Goal: Check status: Check status

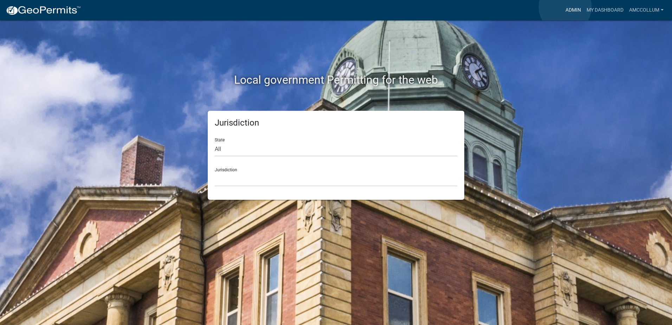
click at [565, 7] on link "Admin" at bounding box center [572, 10] width 21 height 13
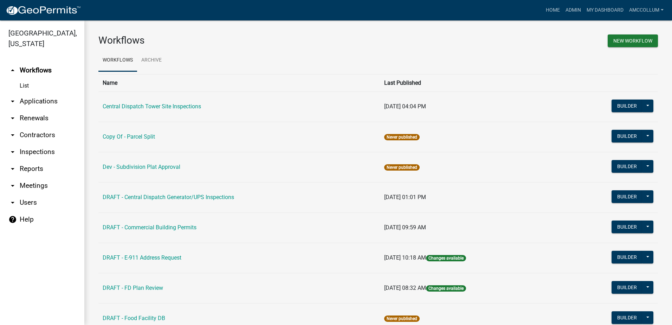
click at [34, 93] on link "arrow_drop_down Applications" at bounding box center [42, 101] width 84 height 17
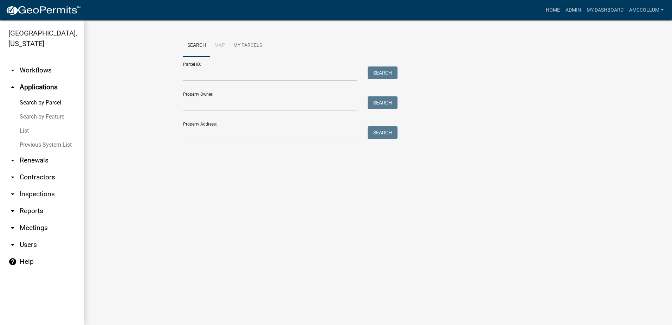
click at [24, 124] on link "List" at bounding box center [42, 131] width 84 height 14
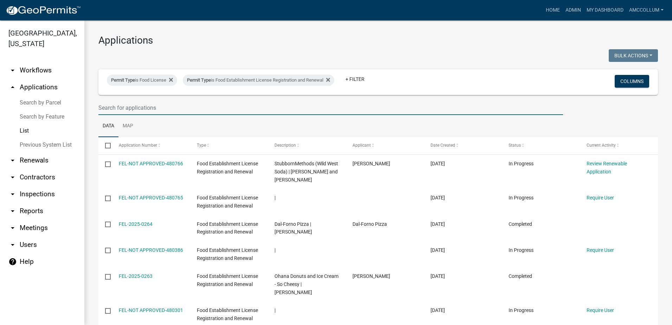
click at [137, 111] on input "text" at bounding box center [330, 107] width 464 height 14
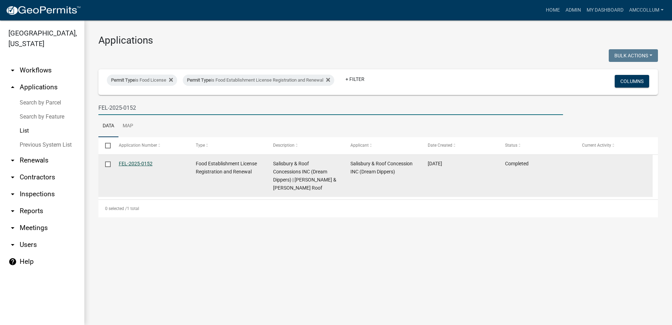
type input "FEL-2025-0152"
click at [128, 162] on link "FEL-2025-0152" at bounding box center [136, 164] width 34 height 6
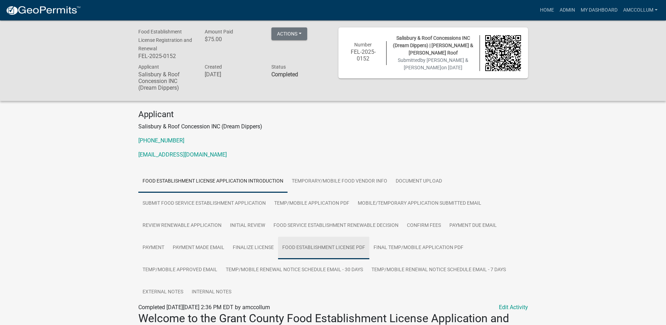
click at [326, 243] on link "Food Establishment License PDF" at bounding box center [323, 247] width 91 height 22
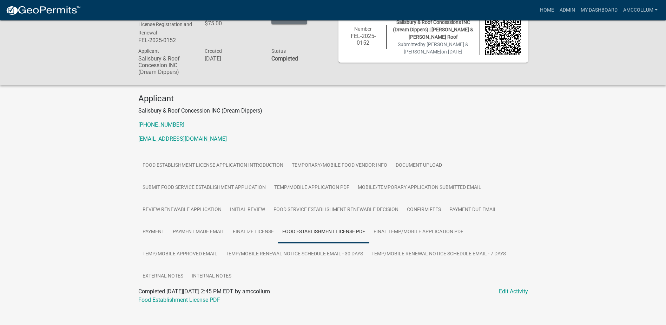
scroll to position [25, 0]
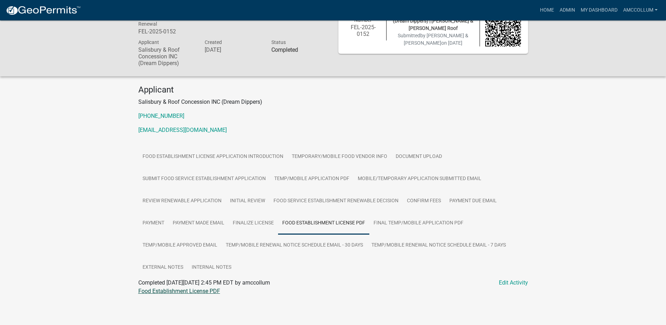
click at [181, 291] on link "Food Establishment License PDF" at bounding box center [179, 290] width 82 height 7
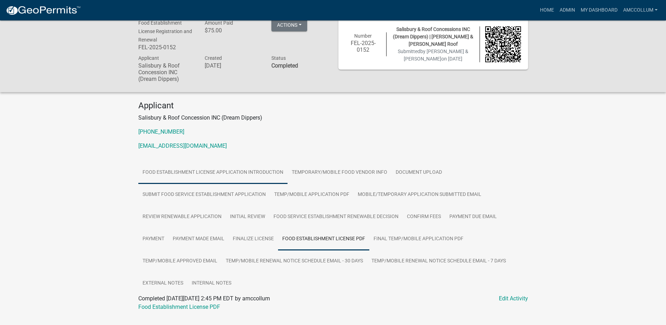
scroll to position [0, 0]
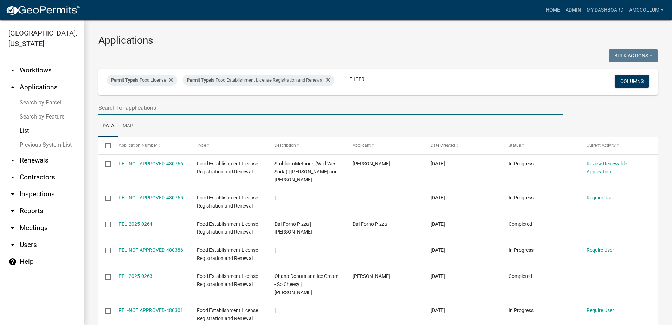
click at [136, 106] on input "text" at bounding box center [330, 107] width 464 height 14
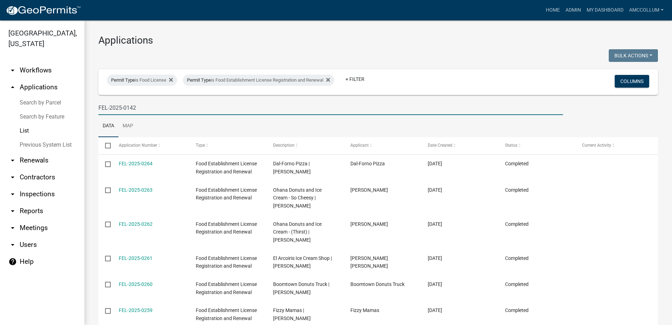
type input "FEL-2025-0142"
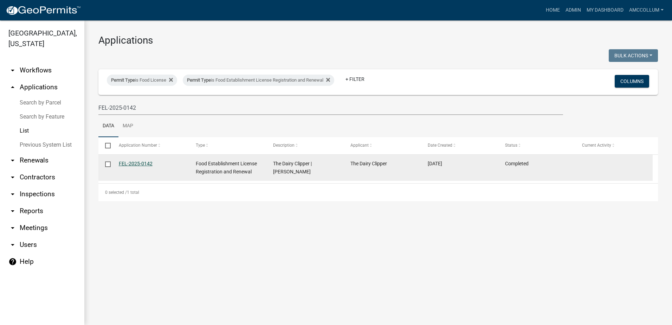
click at [132, 161] on link "FEL-2025-0142" at bounding box center [136, 164] width 34 height 6
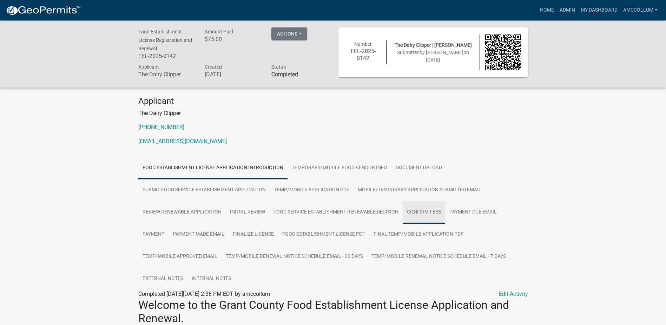
click at [416, 211] on link "Confirm Fees" at bounding box center [424, 212] width 43 height 22
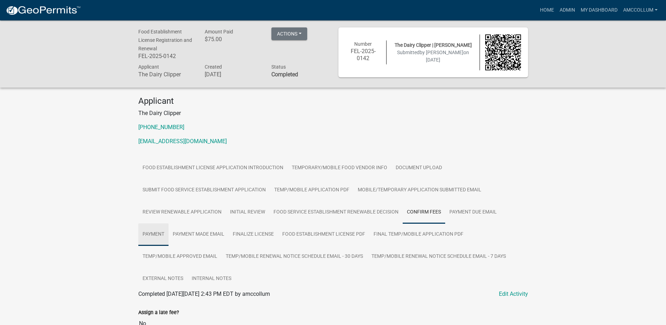
click at [145, 232] on link "Payment" at bounding box center [153, 234] width 30 height 22
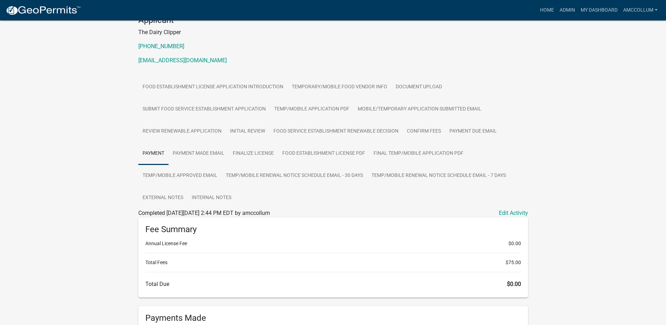
scroll to position [176, 0]
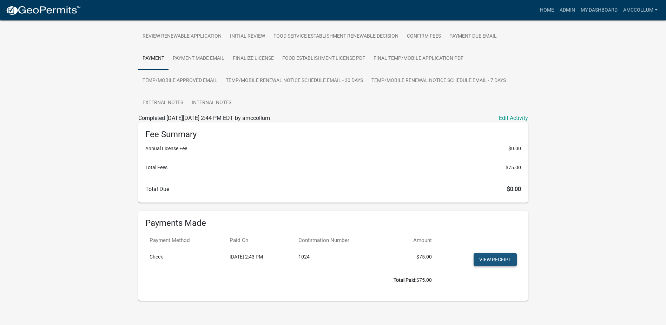
click at [493, 259] on link "View receipt" at bounding box center [495, 259] width 43 height 13
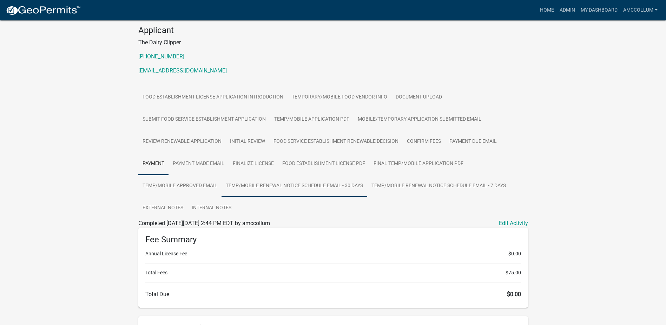
scroll to position [70, 0]
click at [226, 117] on link "Submit Food Service Establishment Application" at bounding box center [204, 120] width 132 height 22
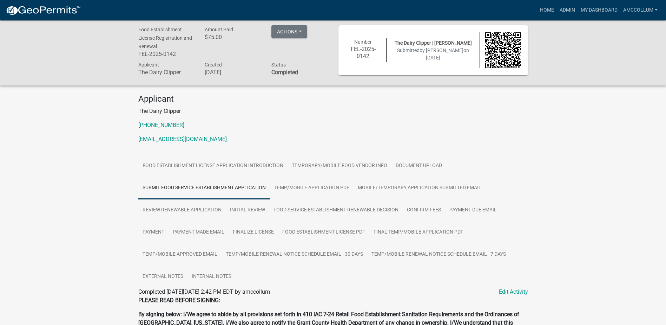
scroll to position [0, 0]
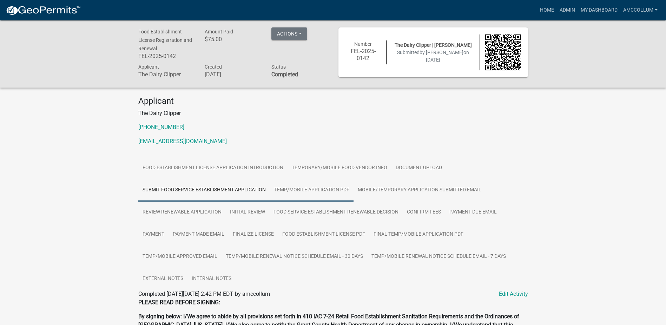
click at [302, 187] on link "Temp/Mobile Application PDF" at bounding box center [312, 190] width 84 height 22
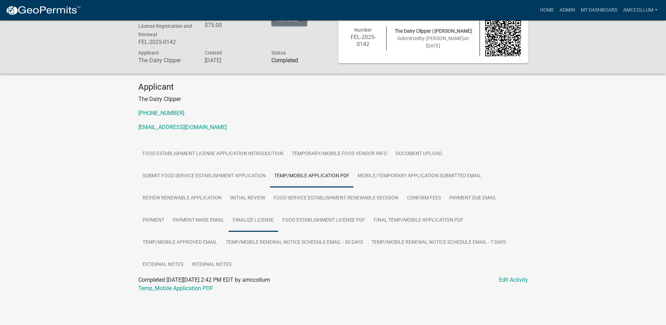
scroll to position [20, 0]
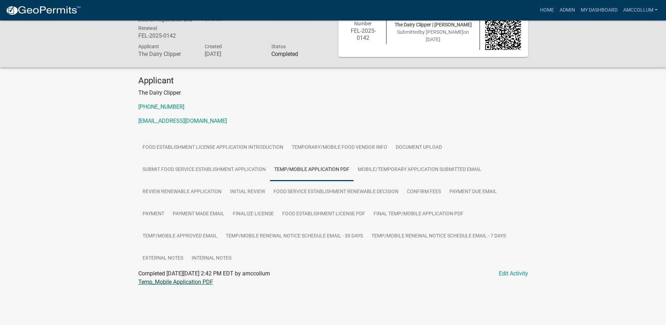
click at [192, 282] on link "Temp_Mobile Application PDF" at bounding box center [175, 281] width 75 height 7
click at [301, 214] on link "Food Establishment License PDF" at bounding box center [323, 214] width 91 height 22
click at [182, 282] on link "Food Establishment License PDF" at bounding box center [179, 281] width 82 height 7
